Goal: Find specific fact: Locate item on page

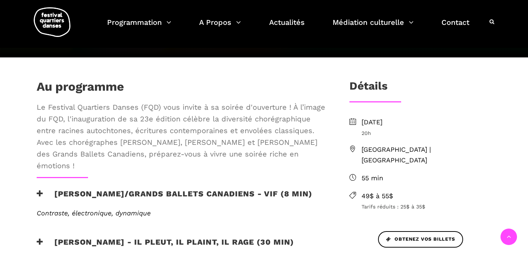
scroll to position [188, 0]
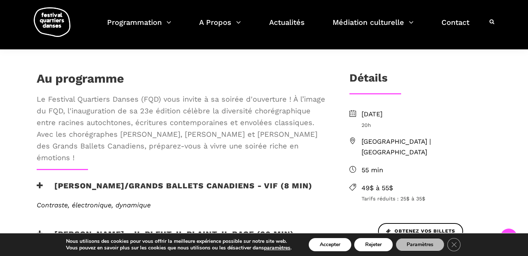
scroll to position [196, 0]
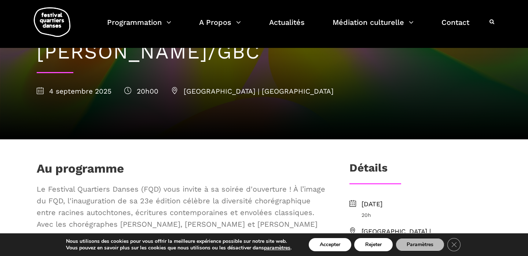
scroll to position [84, 0]
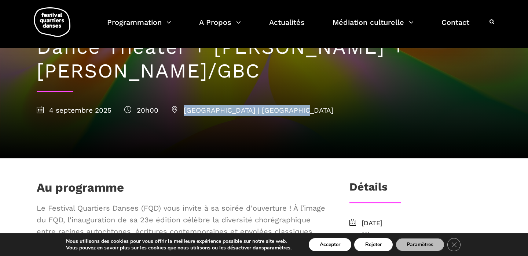
drag, startPoint x: 291, startPoint y: 109, endPoint x: 184, endPoint y: 109, distance: 107.7
click at [184, 109] on span "[GEOGRAPHIC_DATA] | [GEOGRAPHIC_DATA]" at bounding box center [252, 110] width 162 height 8
copy span "[GEOGRAPHIC_DATA] | [GEOGRAPHIC_DATA]"
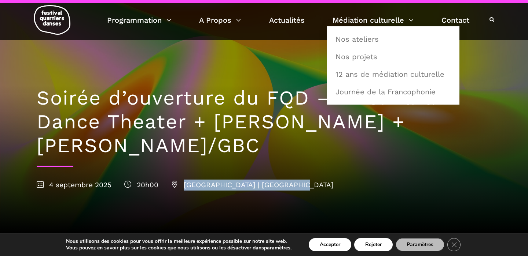
scroll to position [0, 0]
